Goal: Task Accomplishment & Management: Complete application form

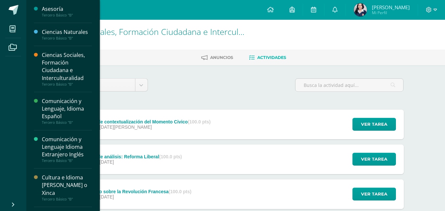
scroll to position [33, 0]
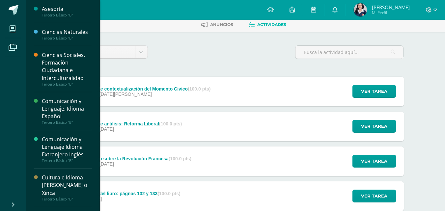
click at [10, 28] on icon at bounding box center [13, 29] width 6 height 7
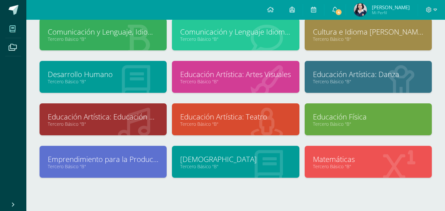
scroll to position [106, 0]
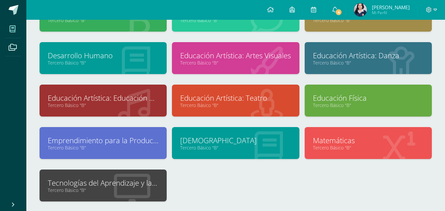
click at [100, 183] on link "Tecnologías del Aprendizaje y la Comunicación" at bounding box center [103, 183] width 111 height 10
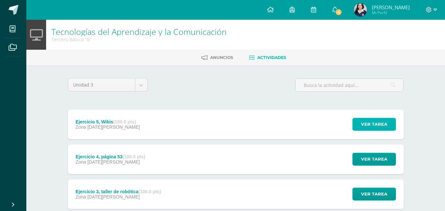
click at [379, 126] on span "Ver tarea" at bounding box center [374, 124] width 26 height 12
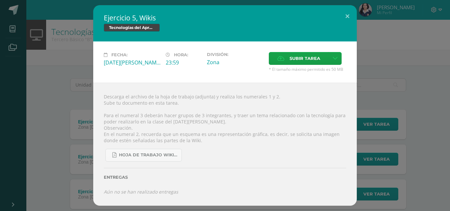
click at [409, 137] on div "Ejercicio 5, Wikis Tecnologías del Aprendizaje y la Comunicación Fecha: Viernes…" at bounding box center [225, 105] width 445 height 201
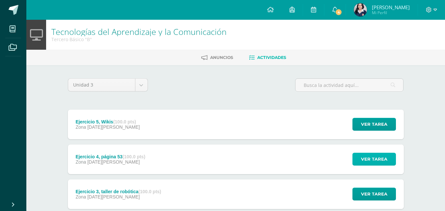
click at [370, 160] on span "Ver tarea" at bounding box center [374, 159] width 26 height 12
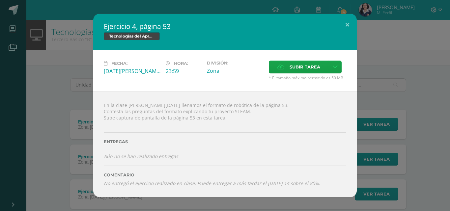
click at [410, 158] on div "Ejercicio 4, página 53 Tecnologías del Aprendizaje y la Comunicación Fecha: Mié…" at bounding box center [225, 106] width 445 height 184
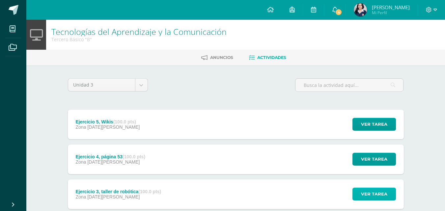
click at [361, 194] on button "Ver tarea" at bounding box center [375, 194] width 44 height 13
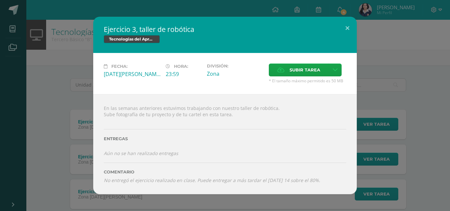
click at [418, 198] on div "Ejercicio 3, taller de robótica Tecnologías del Aprendizaje y la Comunicación F…" at bounding box center [225, 105] width 450 height 211
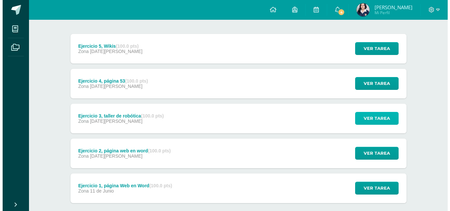
scroll to position [104, 0]
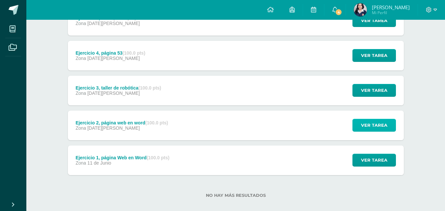
click at [370, 119] on span "Ver tarea" at bounding box center [374, 125] width 26 height 12
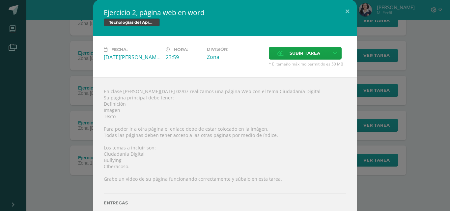
click at [422, 157] on div "Ejercicio 2, página web en word Tecnologías del Aprendizaje y la Comunicación F…" at bounding box center [225, 129] width 445 height 259
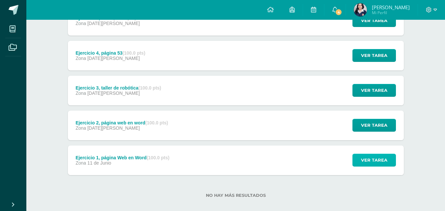
click at [382, 161] on span "Ver tarea" at bounding box center [374, 160] width 26 height 12
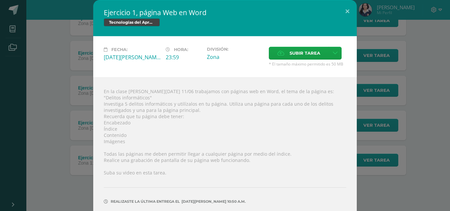
click at [405, 142] on div "Ejercicio 1, página Web en Word Tecnologías del Aprendizaje y la Comunicación F…" at bounding box center [225, 118] width 445 height 237
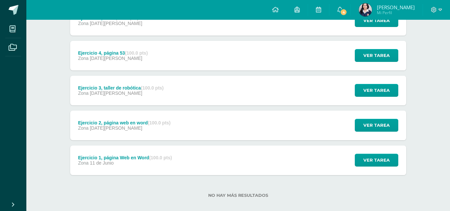
click at [405, 142] on div "Ejercicio 1, página Web en Word Tecnologías del Aprendizaje y la Comunicación F…" at bounding box center [225, 118] width 445 height 237
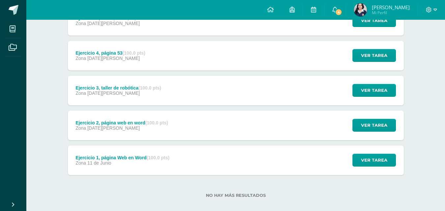
click at [293, 126] on div "Ejercicio 2, página web en word (100.0 pts) Zona 09 de Julio Ver tarea Ejercici…" at bounding box center [236, 126] width 336 height 30
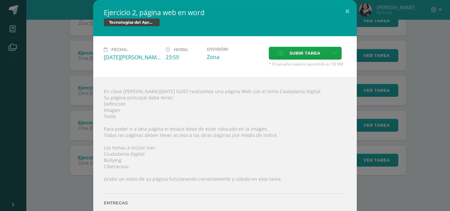
scroll to position [47, 0]
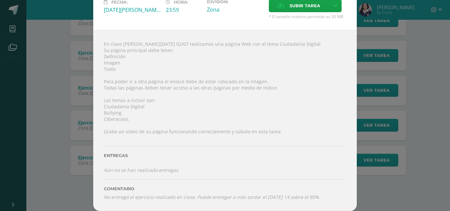
click at [365, 155] on div "Ejercicio 2, página web en word Tecnologías del Aprendizaje y la Comunicación F…" at bounding box center [225, 82] width 445 height 259
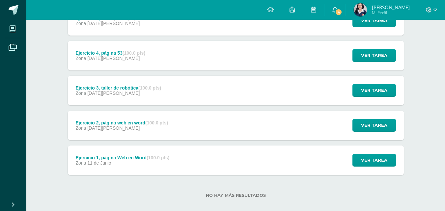
click at [253, 129] on div "Ejercicio 2, página web en word (100.0 pts) Zona 09 de Julio Ver tarea Ejercici…" at bounding box center [236, 126] width 336 height 30
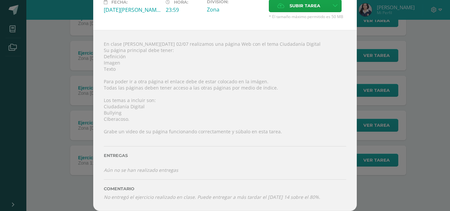
click at [426, 197] on div "Ejercicio 2, página web en word Tecnologías del Aprendizaje y la Comunicación F…" at bounding box center [225, 82] width 445 height 259
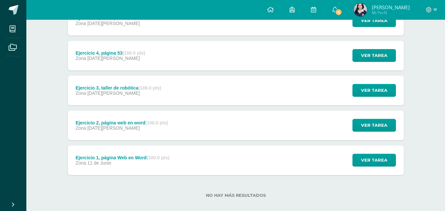
click at [143, 168] on div "Ejercicio 1, página Web en Word (100.0 pts) Zona 11 de Junio" at bounding box center [123, 161] width 110 height 30
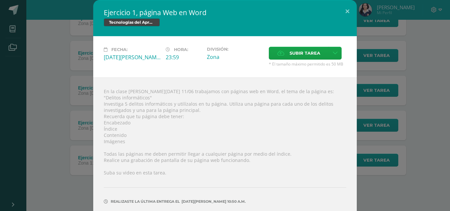
click at [411, 160] on div "Ejercicio 1, página Web en Word Tecnologías del Aprendizaje y la Comunicación F…" at bounding box center [225, 118] width 445 height 237
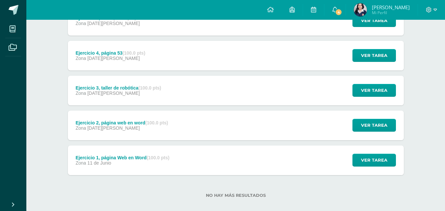
click at [245, 123] on div "Ejercicio 2, página web en word (100.0 pts) Zona 09 de Julio Ver tarea Ejercici…" at bounding box center [236, 126] width 336 height 30
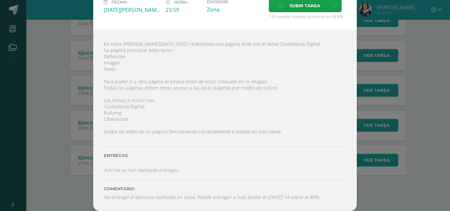
click at [361, 189] on div "Ejercicio 2, página web en word Tecnologías del Aprendizaje y la Comunicación F…" at bounding box center [225, 82] width 445 height 259
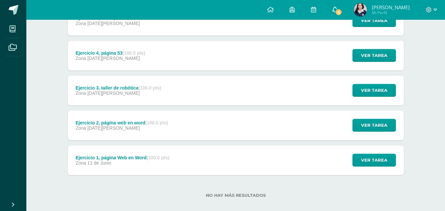
click at [339, 10] on span "4" at bounding box center [338, 12] width 7 height 7
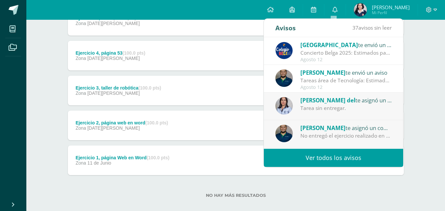
click at [326, 55] on div "Concierto Belga 2025: Estimados padres y madres de familia: Les saludamos cordi…" at bounding box center [347, 53] width 92 height 8
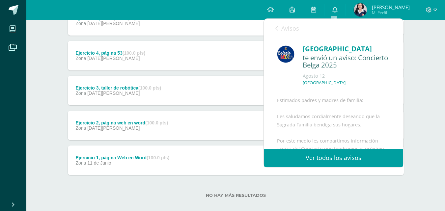
click at [285, 29] on span "Avisos" at bounding box center [291, 28] width 18 height 8
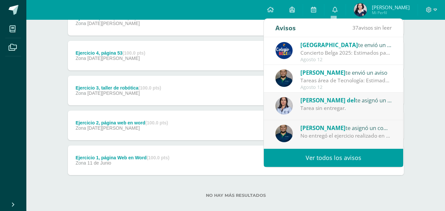
click at [305, 113] on div "Ana del te asignó un comentario en 'Sistemas de Ecuaciones (Sustitución)' para …" at bounding box center [333, 107] width 139 height 28
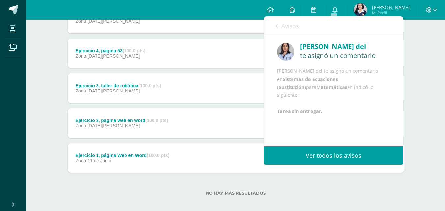
scroll to position [112, 0]
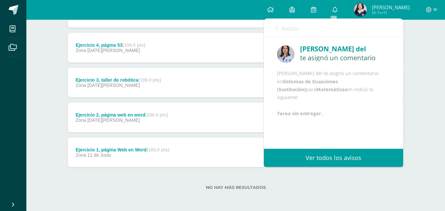
click at [283, 24] on link "Avisos" at bounding box center [288, 28] width 24 height 19
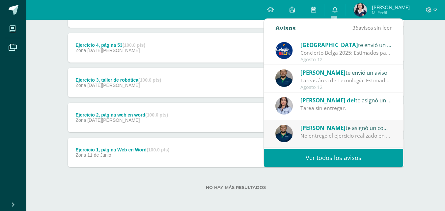
click at [410, 111] on div "Unidad 3 Unidad 1 Unidad 2 Unidad 3 Unidad 4 Ejercicio 5, Wikis (100.0 pts) Zon…" at bounding box center [236, 83] width 363 height 258
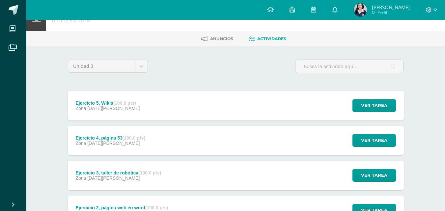
scroll to position [0, 0]
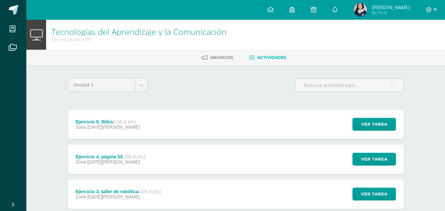
click at [216, 127] on div "Ejercicio 5, Wikis (100.0 pts) Zona 08 de Agosto Ver tarea Ejercicio 5, Wikis T…" at bounding box center [236, 125] width 336 height 30
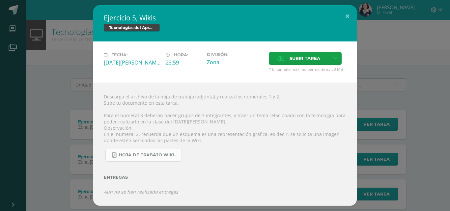
click at [138, 157] on span "Hoja de trabajo Wikis.pdf" at bounding box center [148, 155] width 59 height 5
click at [73, 57] on div "Ejercicio 5, Wikis Tecnologías del Aprendizaje y la Comunicación Fecha: Viernes…" at bounding box center [225, 105] width 445 height 201
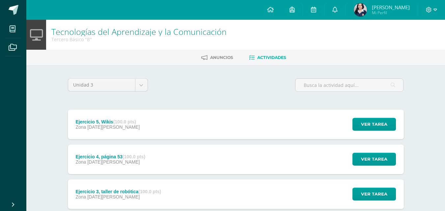
click at [149, 151] on div "Ejercicio 4, página 53 (100.0 pts) Zona 06 de Agosto" at bounding box center [110, 160] width 85 height 30
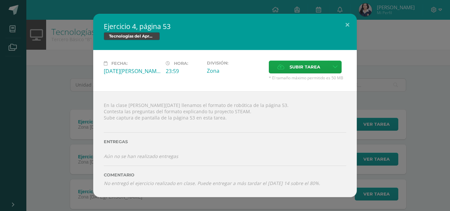
click at [394, 109] on div "Ejercicio 4, página 53 Tecnologías del Aprendizaje y la Comunicación Fecha: Mié…" at bounding box center [225, 106] width 445 height 184
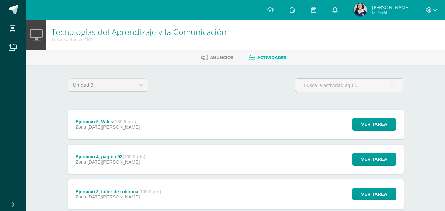
click at [125, 190] on div "Ejercicio 3, taller de robótica (100.0 pts)" at bounding box center [118, 191] width 86 height 5
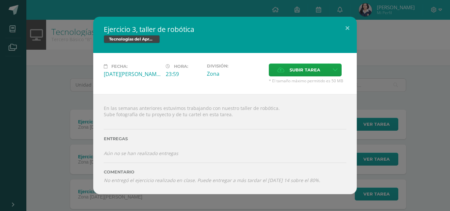
click at [288, 63] on div "Fecha: Miércoles 06 de Agosto Hora: 23:59 División: Zona Subir tarea Cancelar" at bounding box center [225, 73] width 264 height 41
click at [290, 68] on span "Subir tarea" at bounding box center [305, 70] width 31 height 12
click at [0, 0] on input "Subir tarea" at bounding box center [0, 0] width 0 height 0
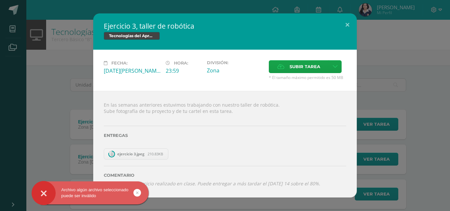
click at [134, 200] on div at bounding box center [90, 193] width 117 height 23
click at [134, 195] on link at bounding box center [138, 193] width 8 height 8
click at [138, 192] on div "Archivo algún archivo seleccionado puede ser inválido" at bounding box center [101, 194] width 120 height 25
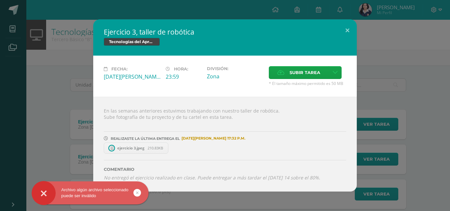
click at [138, 192] on div "Archivo algún archivo seleccionado puede ser inválido" at bounding box center [101, 194] width 120 height 25
click at [136, 192] on div "Archivo algún archivo seleccionado puede ser inválido" at bounding box center [101, 194] width 120 height 25
click at [136, 193] on div "Archivo algún archivo seleccionado puede ser inválido" at bounding box center [101, 194] width 120 height 25
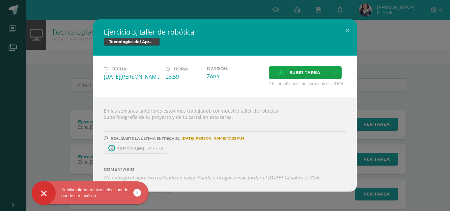
click at [136, 193] on body "Archivo algún archivo seleccionado puede ser inválido Archivo algún archivo sel…" at bounding box center [225, 144] width 450 height 288
click at [136, 193] on icon at bounding box center [137, 193] width 3 height 8
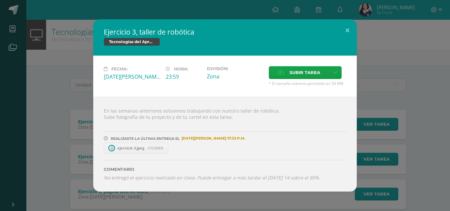
click at [136, 193] on div "Archivo algún archivo seleccionado puede ser inválido" at bounding box center [101, 194] width 120 height 25
click at [418, 137] on div "Ejercicio 3, taller de robótica Tecnologías del Aprendizaje y la Comunicación F…" at bounding box center [225, 105] width 445 height 172
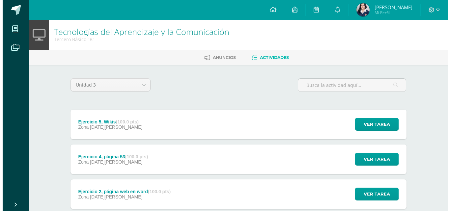
scroll to position [33, 0]
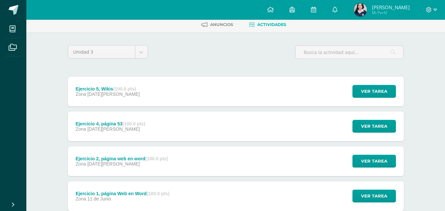
click at [148, 157] on strong "(100.0 pts)" at bounding box center [156, 158] width 23 height 5
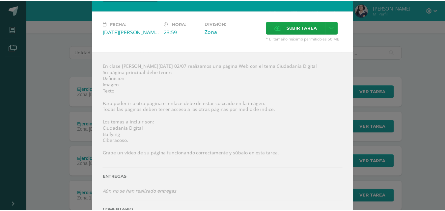
scroll to position [47, 0]
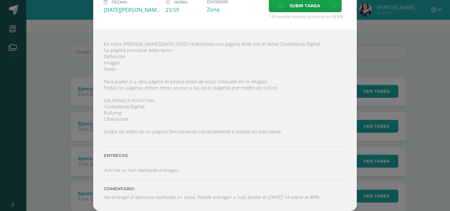
click at [434, 112] on div "Ejercicio 2, página web en word Tecnologías del Aprendizaje y la Comunicación F…" at bounding box center [225, 82] width 445 height 259
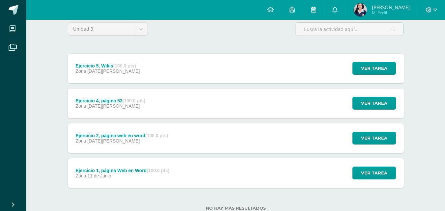
scroll to position [66, 0]
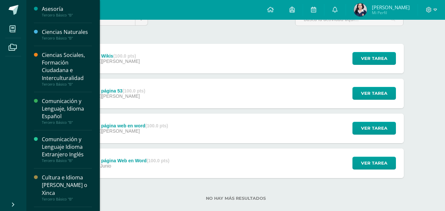
click at [43, 180] on div "Cultura e Idioma [PERSON_NAME] o Xinca" at bounding box center [67, 185] width 50 height 23
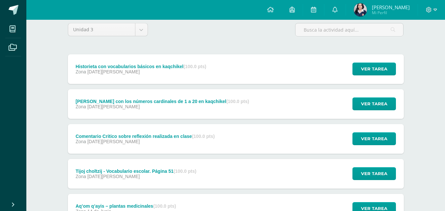
scroll to position [112, 0]
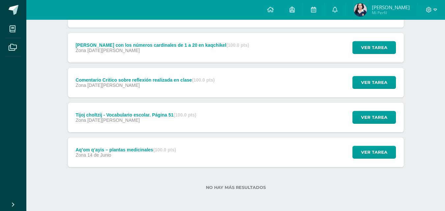
click at [181, 128] on div "Tijoj choltzij - Vocabulario escolar. Página 51 (100.0 pts) Zona 05 de Julio" at bounding box center [136, 118] width 137 height 30
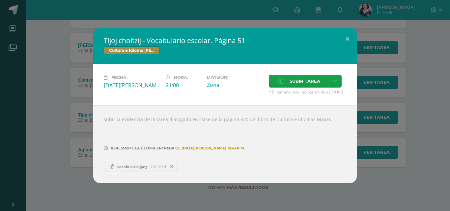
click at [400, 75] on div "Tijoj choltzij - Vocabulario escolar. Página 51 Cultura e Idioma Maya Garífuna …" at bounding box center [225, 105] width 445 height 155
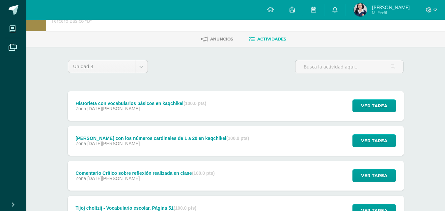
scroll to position [13, 0]
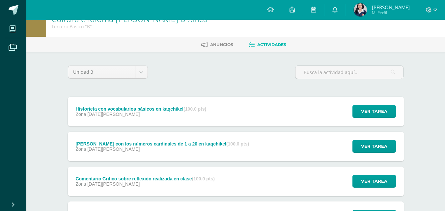
click at [207, 143] on div "Baile de zumba con los números cardinales de 1 a 20 en kaqchikel (100.0 pts)" at bounding box center [162, 143] width 174 height 5
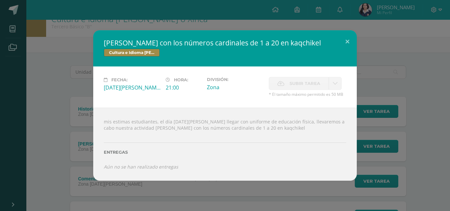
click at [432, 108] on div "Baile de zumba con los números cardinales de 1 a 20 en kaqchikel Cultura e Idio…" at bounding box center [225, 105] width 445 height 150
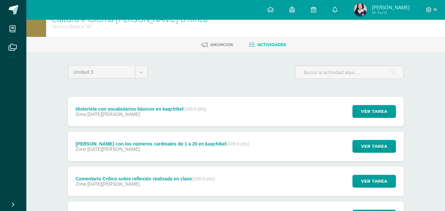
click at [191, 133] on div "Baile de zumba con los números cardinales de 1 a 20 en kaqchikel (100.0 pts) Zo…" at bounding box center [163, 147] width 190 height 30
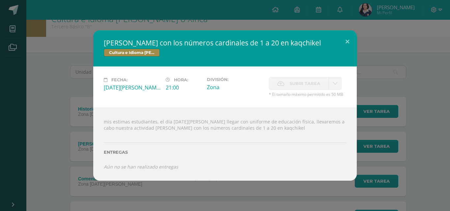
click at [77, 116] on div "Baile de zumba con los números cardinales de 1 a 20 en kaqchikel Cultura e Idio…" at bounding box center [225, 105] width 445 height 150
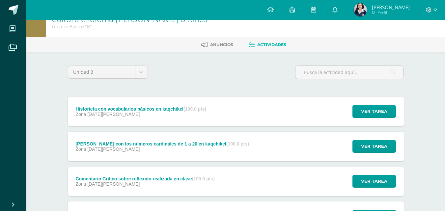
click at [121, 113] on div "Zona 13 de Agosto" at bounding box center [140, 114] width 131 height 5
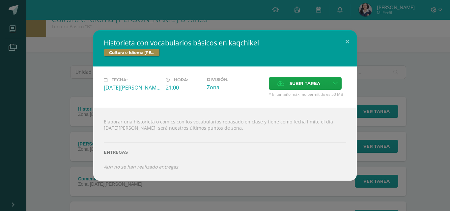
drag, startPoint x: 254, startPoint y: 206, endPoint x: 254, endPoint y: 194, distance: 11.9
click at [254, 205] on div "Historieta con vocabularios básicos en kaqchikel Cultura e Idioma Maya Garífuna…" at bounding box center [225, 105] width 450 height 211
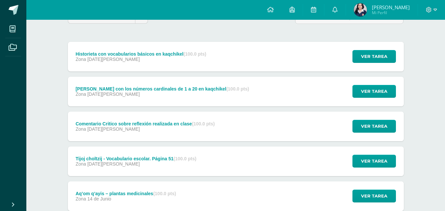
scroll to position [112, 0]
